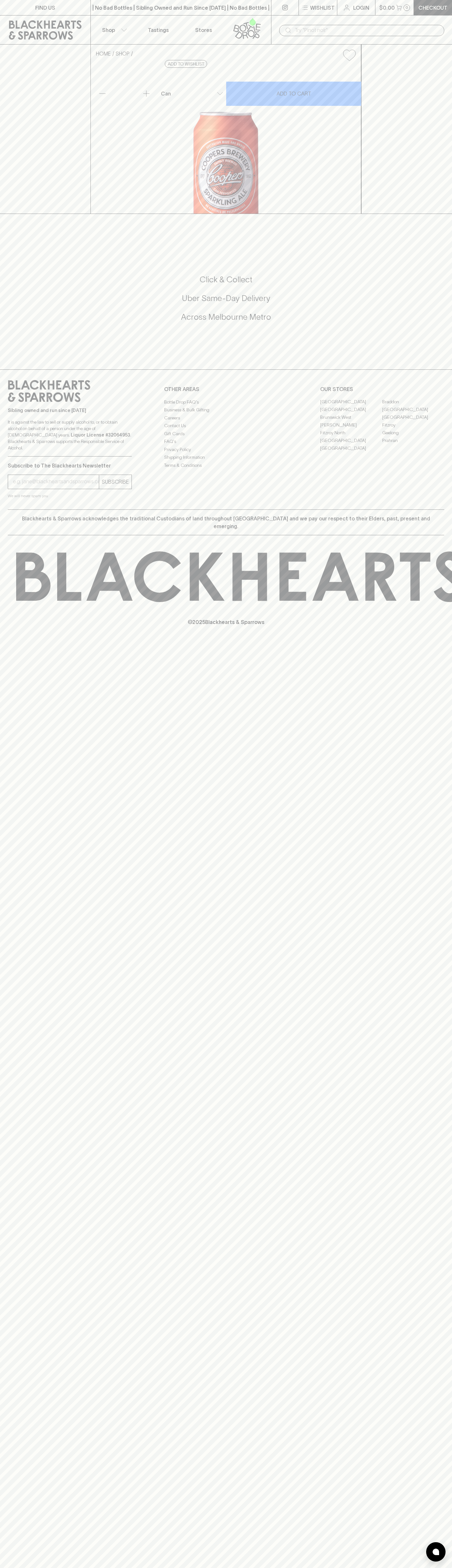
click at [440, 928] on div "FIND US | No Bad Bottles | Sibling Owned and Run Since [DATE] | No Bad Bottles …" at bounding box center [226, 784] width 452 height 1568
click at [211, 1567] on html "FIND US | No Bad Bottles | Sibling Owned and Run Since 2006 | No Bad Bottles | …" at bounding box center [226, 784] width 452 height 1568
click at [2, 1250] on div "FIND US | No Bad Bottles | Sibling Owned and Run Since 2006 | No Bad Bottles | …" at bounding box center [226, 784] width 452 height 1568
